Goal: Find contact information: Find contact information

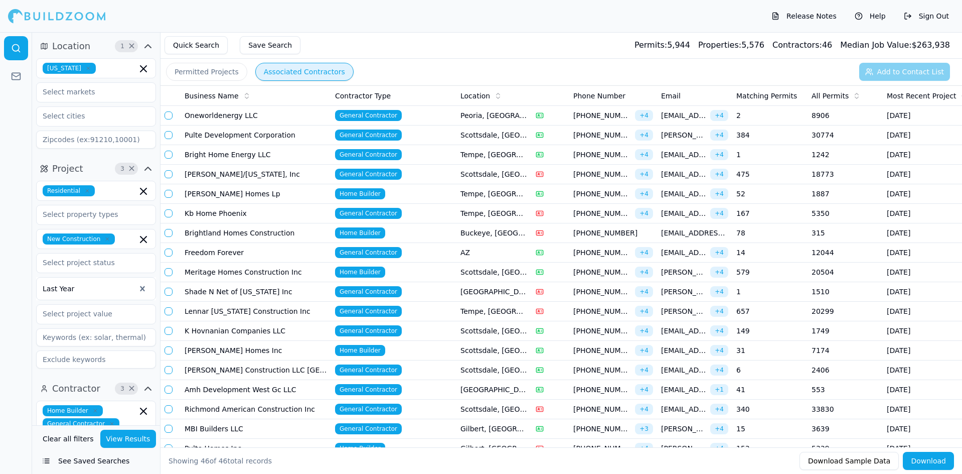
click at [312, 134] on td "Pulte Development Corporation" at bounding box center [256, 135] width 150 height 20
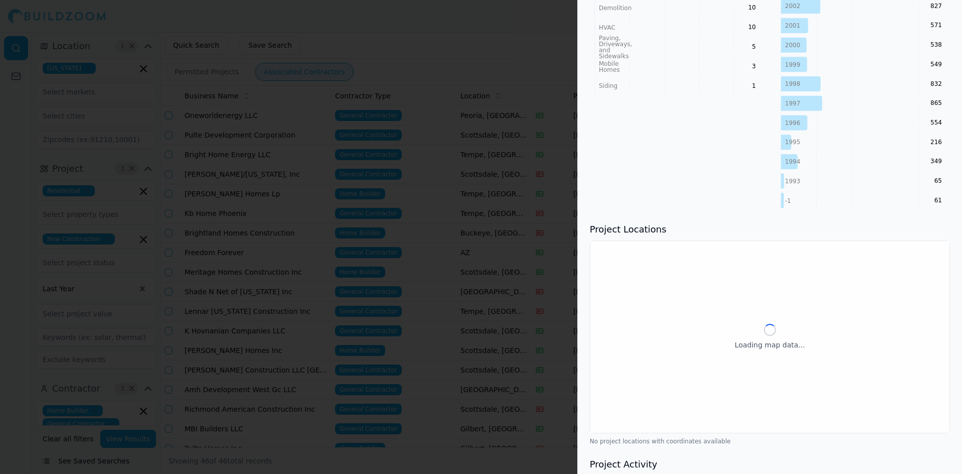
scroll to position [1101, 0]
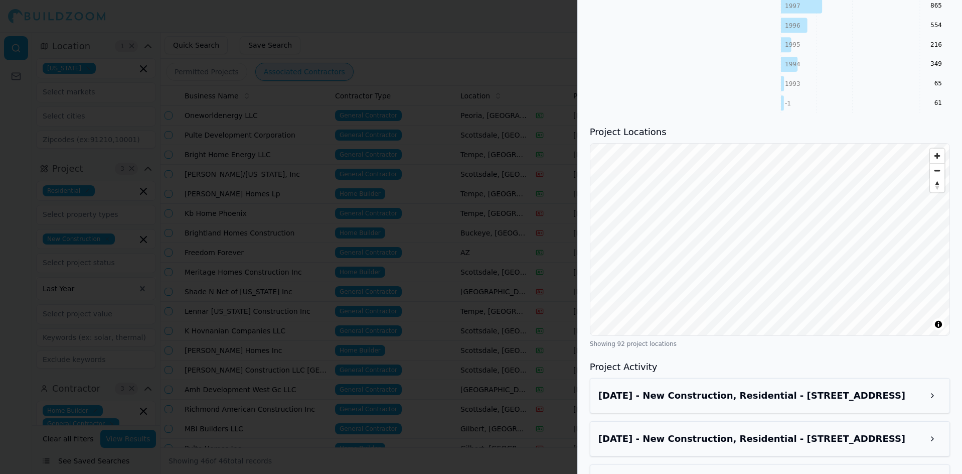
click at [515, 221] on div at bounding box center [481, 237] width 962 height 474
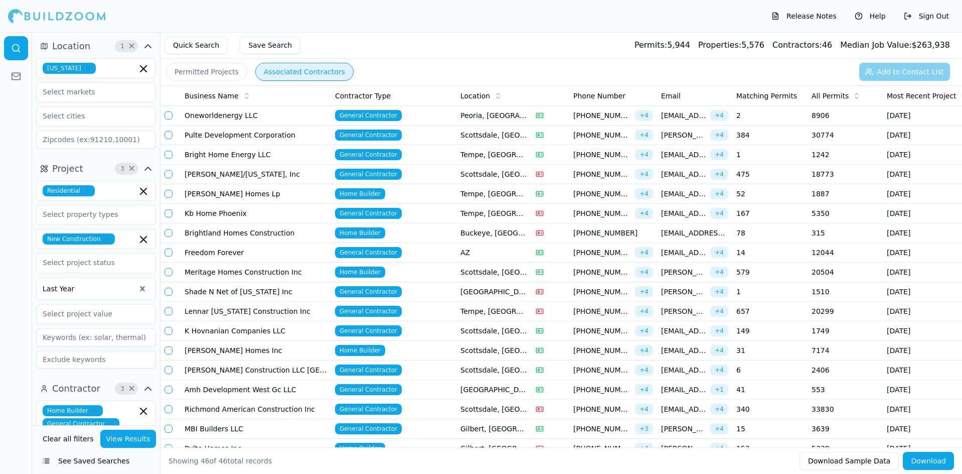
click at [458, 135] on td "Scottsdale, [GEOGRAPHIC_DATA]" at bounding box center [494, 135] width 75 height 20
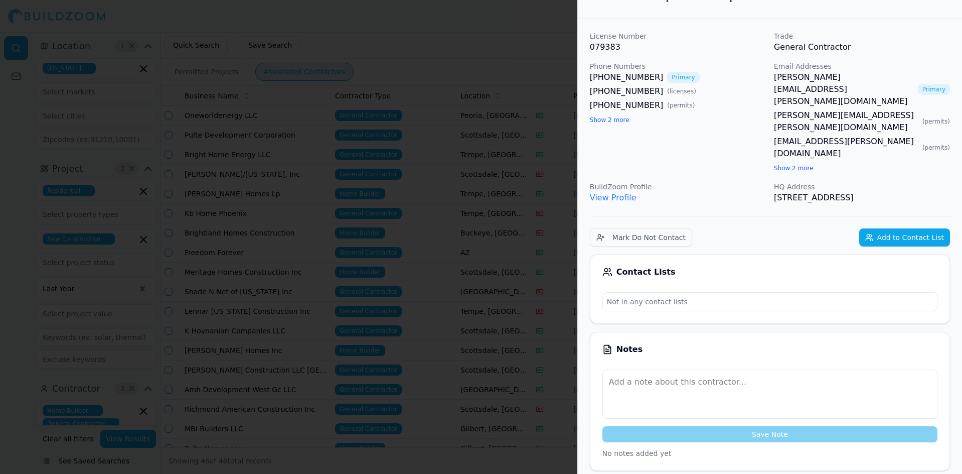
scroll to position [0, 0]
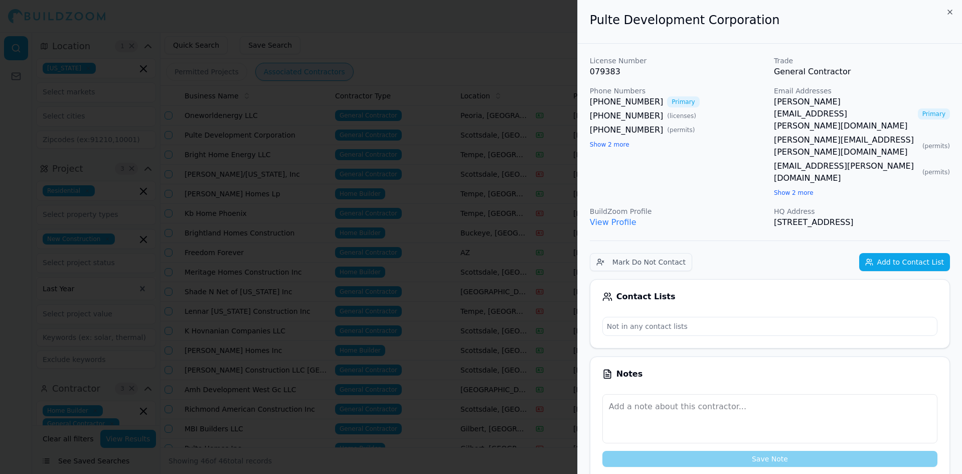
click at [787, 189] on button "Show 2 more" at bounding box center [794, 193] width 40 height 8
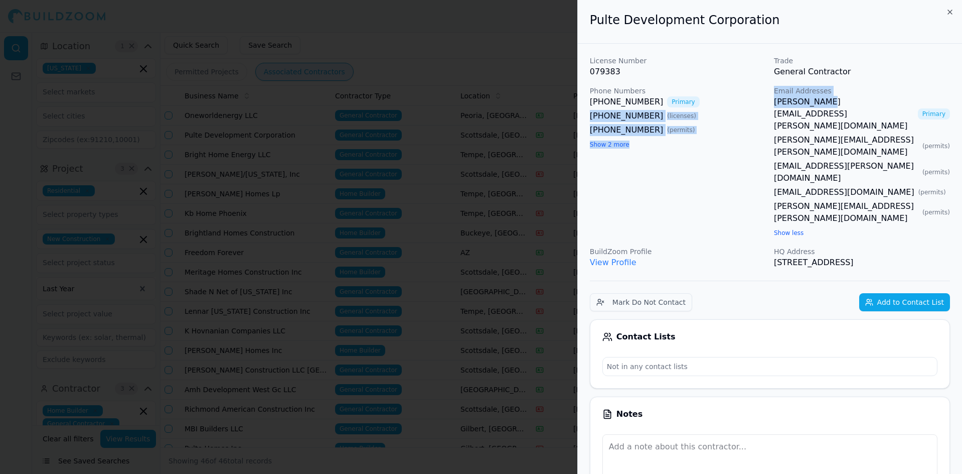
drag, startPoint x: 769, startPoint y: 103, endPoint x: 817, endPoint y: 103, distance: 48.2
click at [817, 103] on div "License Number 079383 Trade General Contractor Phone Numbers [PHONE_NUMBER] Pri…" at bounding box center [770, 162] width 360 height 213
click at [771, 102] on div "License Number 079383 Trade General Contractor Phone Numbers [PHONE_NUMBER] Pri…" at bounding box center [770, 162] width 360 height 213
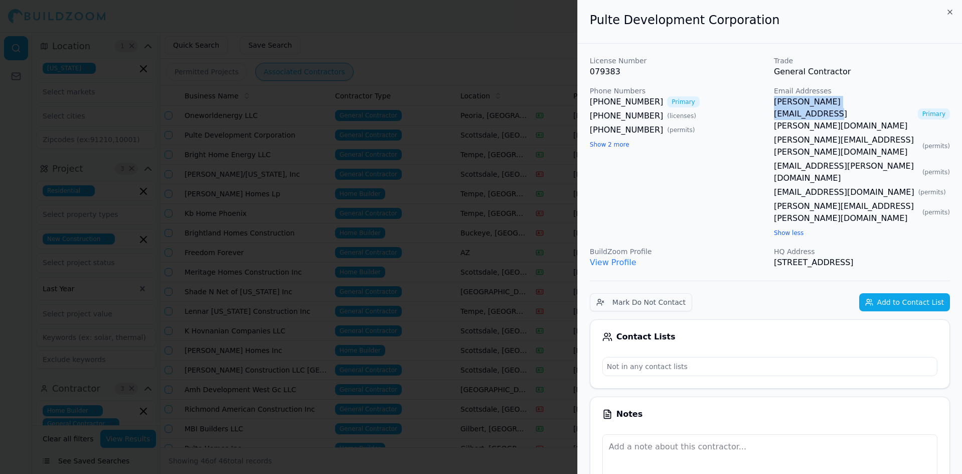
drag, startPoint x: 771, startPoint y: 102, endPoint x: 876, endPoint y: 104, distance: 105.4
click at [876, 104] on div "License Number 079383 Trade General Contractor Phone Numbers [PHONE_NUMBER] Pri…" at bounding box center [770, 162] width 360 height 213
copy link "[PERSON_NAME][EMAIL_ADDRESS][PERSON_NAME][DOMAIN_NAME]"
click at [804, 94] on p "Email Addresses" at bounding box center [862, 91] width 176 height 10
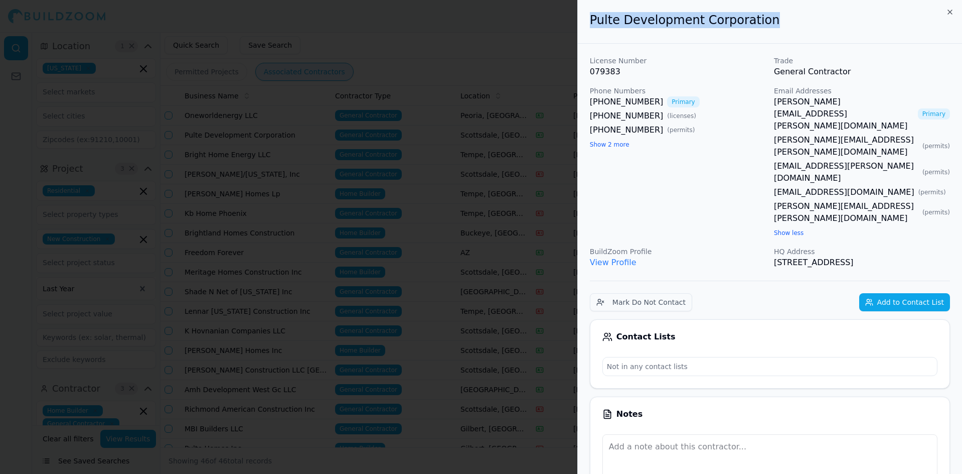
drag, startPoint x: 588, startPoint y: 23, endPoint x: 780, endPoint y: 25, distance: 191.6
click at [780, 25] on div "Pulte Development Corporation" at bounding box center [770, 22] width 384 height 44
copy h2 "Pulte Development Corporation"
click at [736, 177] on div "Phone Numbers [PHONE_NUMBER] Primary [PHONE_NUMBER] ( licenses ) [PHONE_NUMBER]…" at bounding box center [678, 162] width 176 height 153
click at [897, 293] on button "Add to Contact List" at bounding box center [904, 302] width 91 height 18
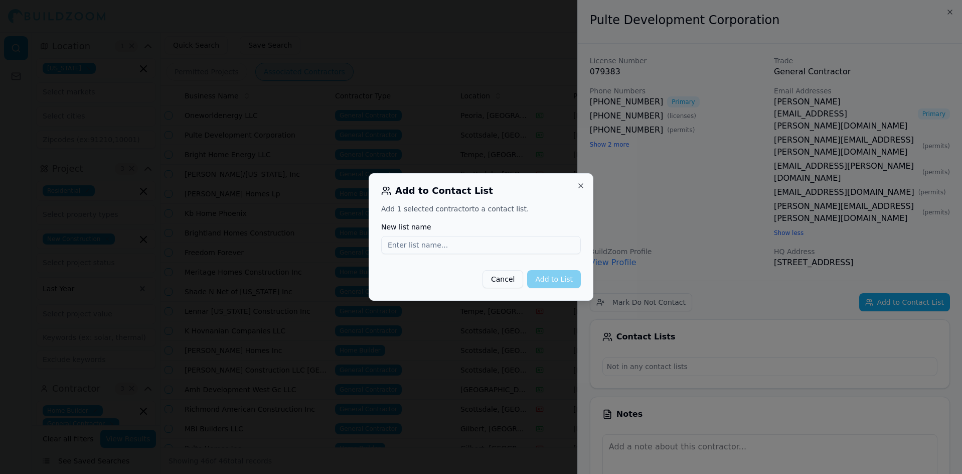
click at [515, 280] on button "Cancel" at bounding box center [503, 279] width 41 height 18
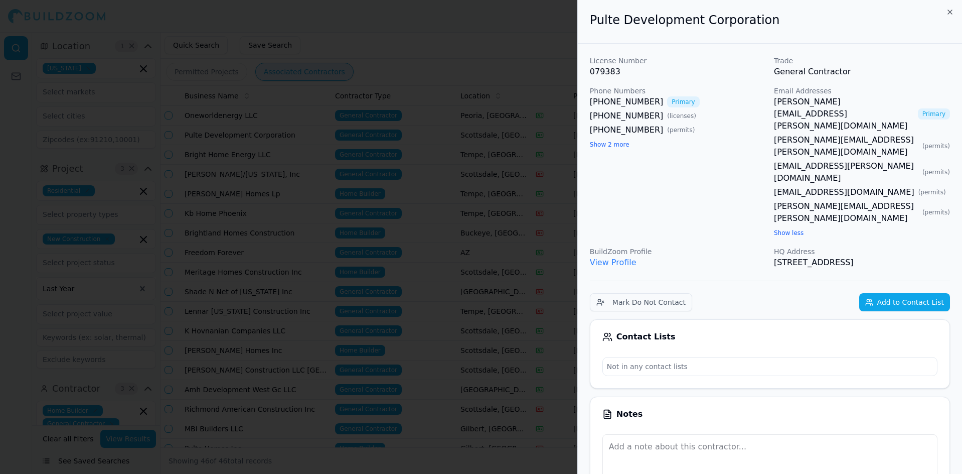
click at [482, 224] on div at bounding box center [481, 237] width 962 height 474
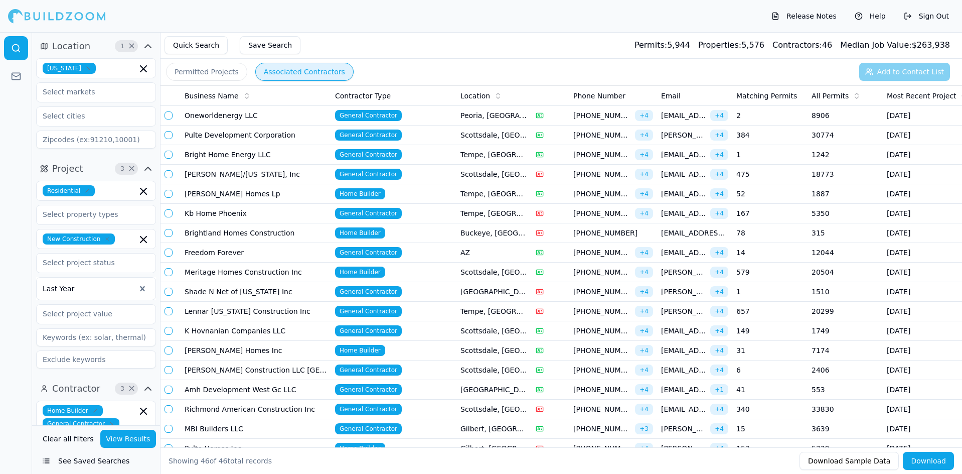
click at [290, 136] on td "Pulte Development Corporation" at bounding box center [256, 135] width 150 height 20
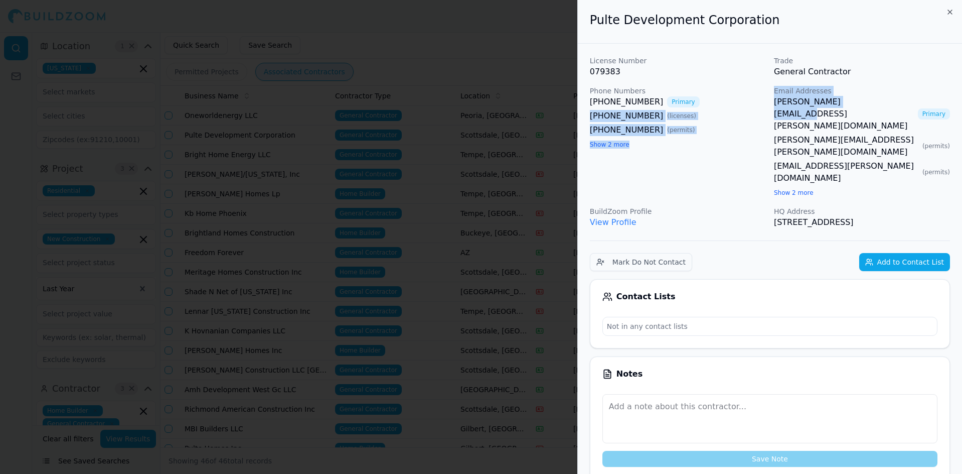
drag, startPoint x: 768, startPoint y: 102, endPoint x: 856, endPoint y: 106, distance: 88.4
click at [856, 106] on div "License Number 079383 Trade General Contractor Phone Numbers [PHONE_NUMBER] Pri…" at bounding box center [770, 142] width 360 height 173
click at [860, 106] on link "[PERSON_NAME][EMAIL_ADDRESS][PERSON_NAME][DOMAIN_NAME]" at bounding box center [844, 114] width 140 height 36
click at [744, 109] on div "[PHONE_NUMBER] Primary [PHONE_NUMBER] ( licenses ) [PHONE_NUMBER] ( permits ) S…" at bounding box center [678, 123] width 176 height 54
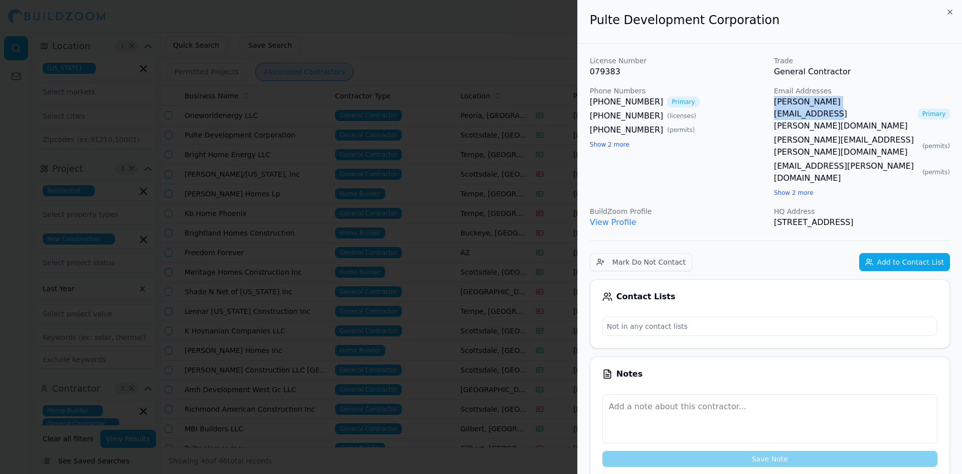
drag, startPoint x: 772, startPoint y: 106, endPoint x: 878, endPoint y: 106, distance: 106.4
click at [878, 106] on div "License Number 079383 Trade General Contractor Phone Numbers [PHONE_NUMBER] Pri…" at bounding box center [770, 142] width 360 height 173
copy link "[PERSON_NAME][EMAIL_ADDRESS][PERSON_NAME][DOMAIN_NAME]"
click at [396, 262] on div at bounding box center [481, 237] width 962 height 474
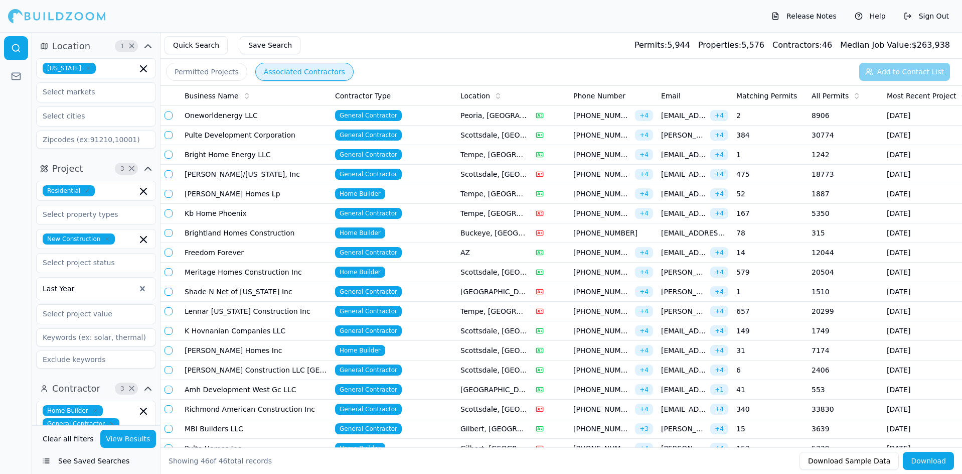
click at [275, 116] on td "Oneworldenergy LLC" at bounding box center [256, 116] width 150 height 20
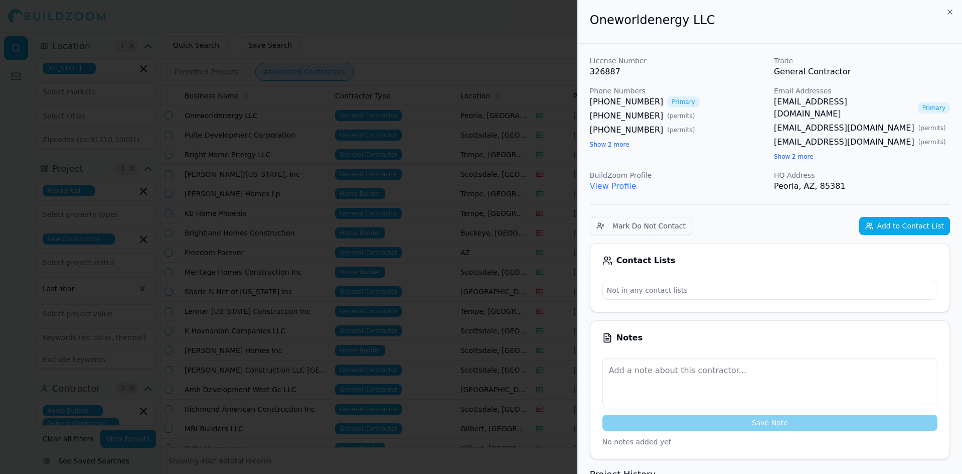
click at [238, 215] on div at bounding box center [481, 237] width 962 height 474
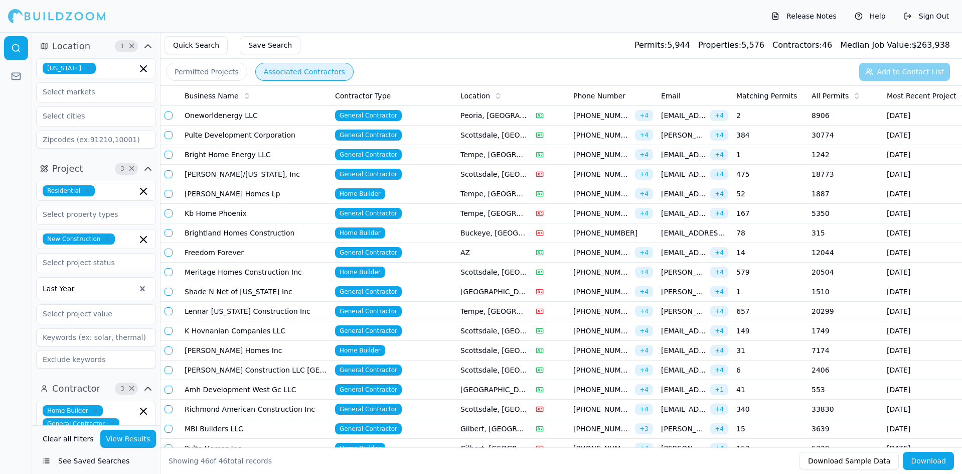
click at [416, 174] on td "General Contractor" at bounding box center [393, 175] width 125 height 20
